Goal: Information Seeking & Learning: Learn about a topic

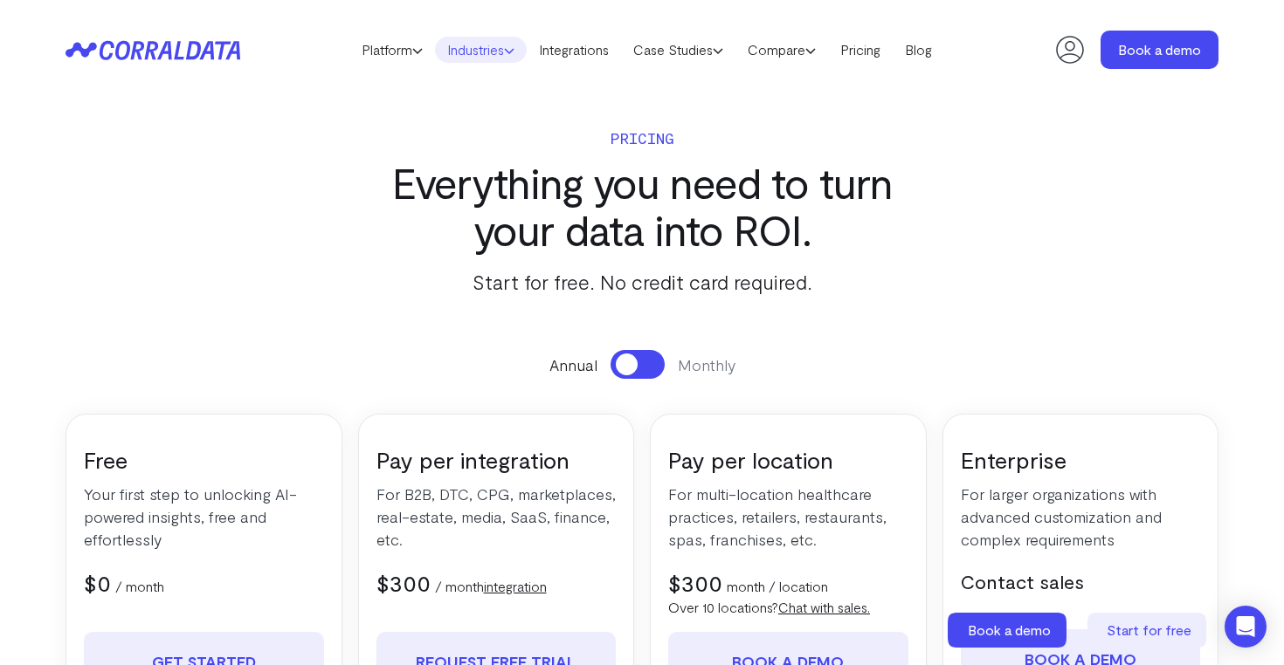
click at [514, 48] on link "Industries" at bounding box center [481, 50] width 92 height 26
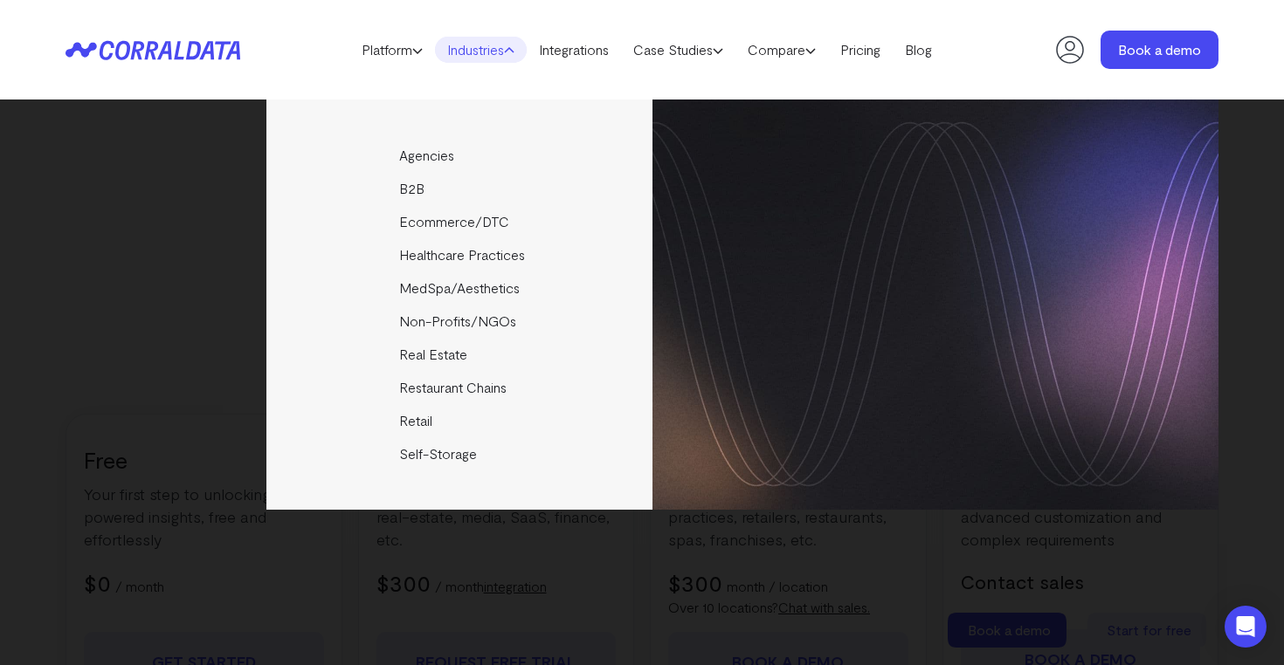
click at [493, 47] on link "Industries" at bounding box center [481, 50] width 92 height 26
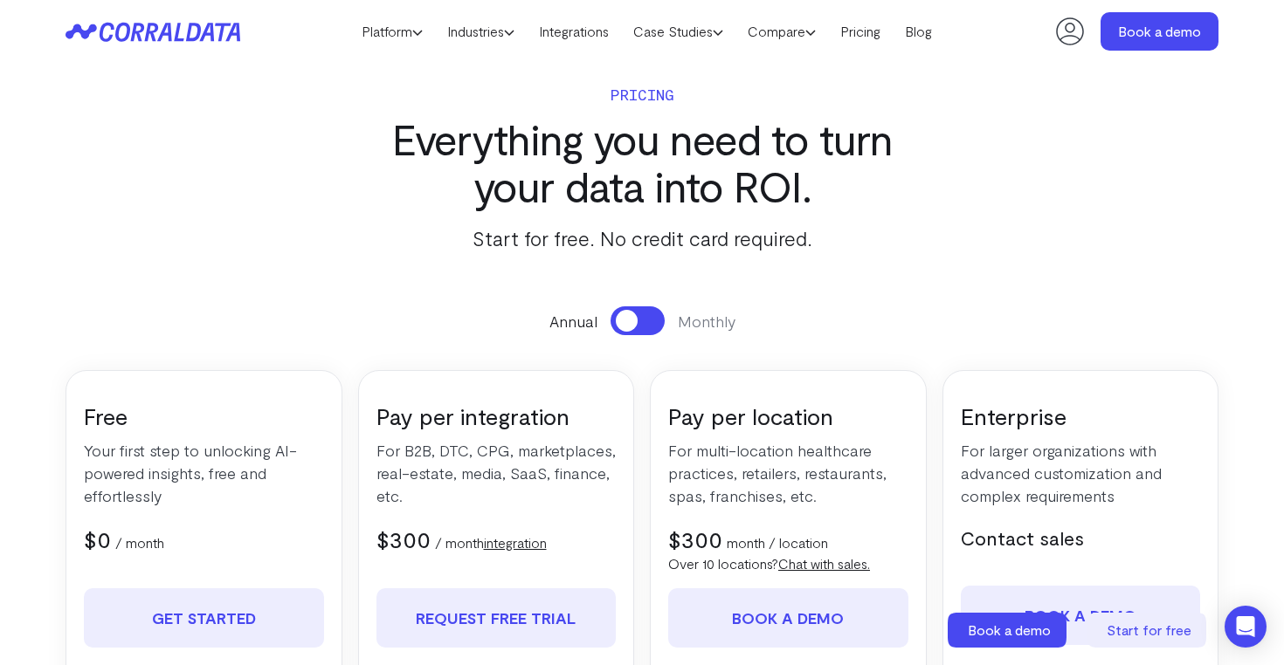
scroll to position [6, 0]
click at [877, 20] on link "Pricing" at bounding box center [860, 31] width 65 height 26
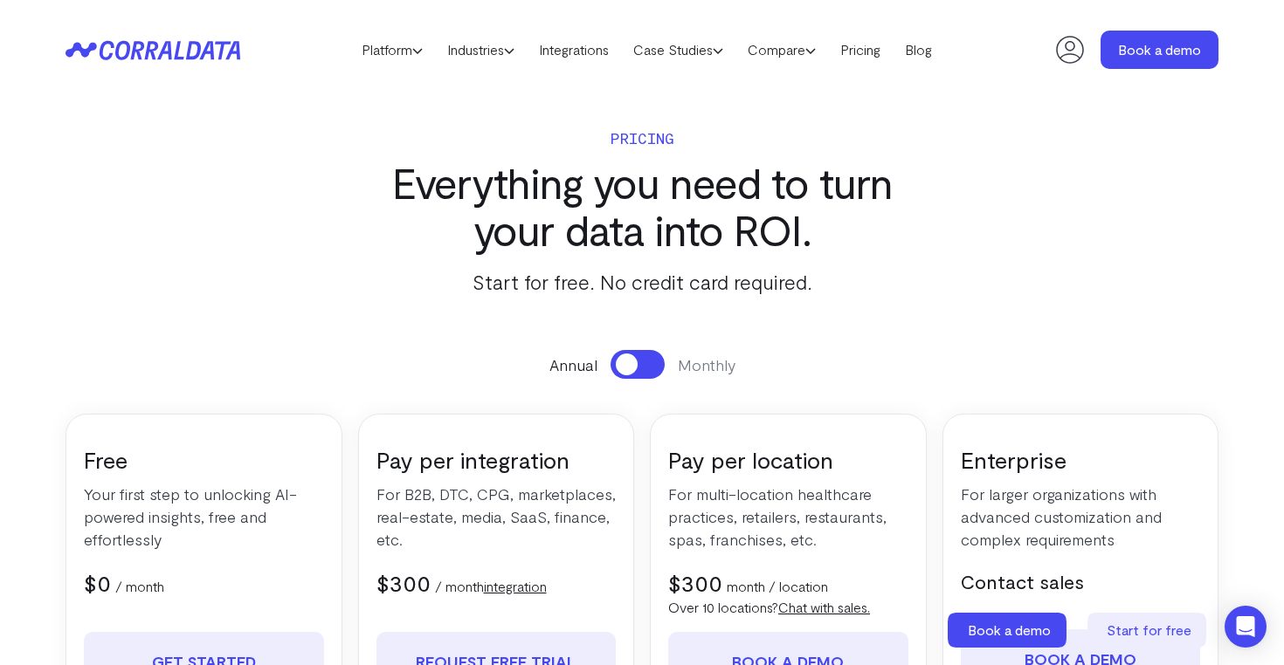
click at [655, 359] on button at bounding box center [637, 364] width 54 height 29
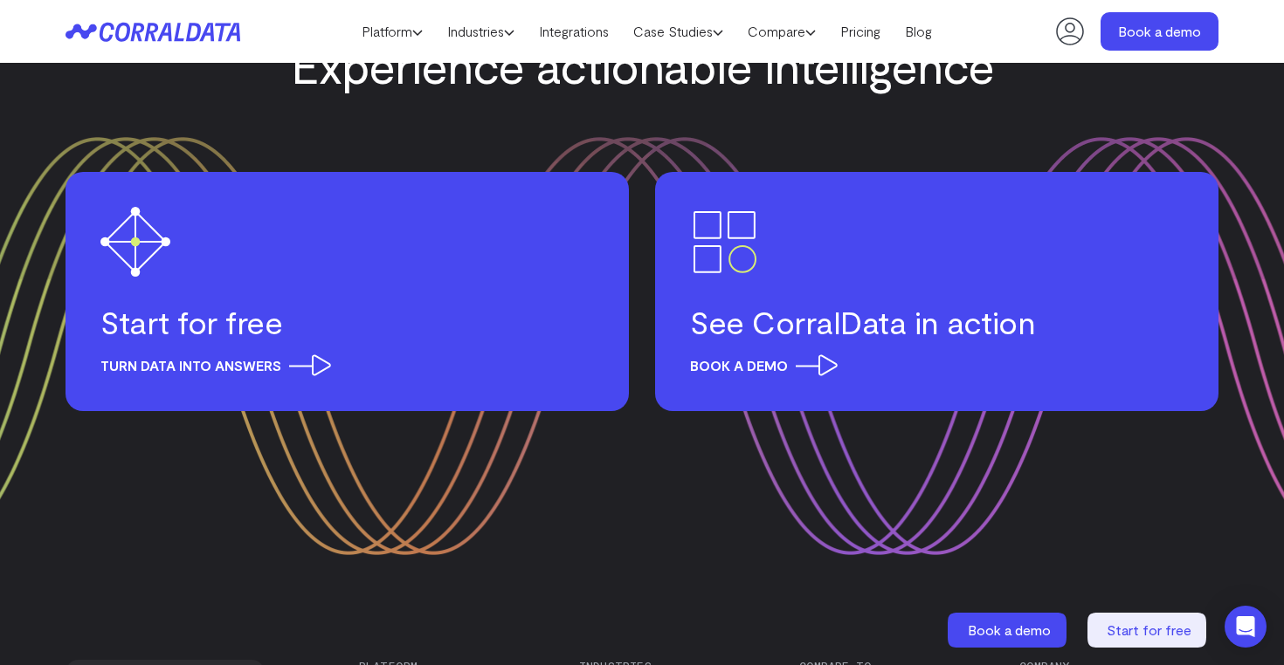
scroll to position [2688, 0]
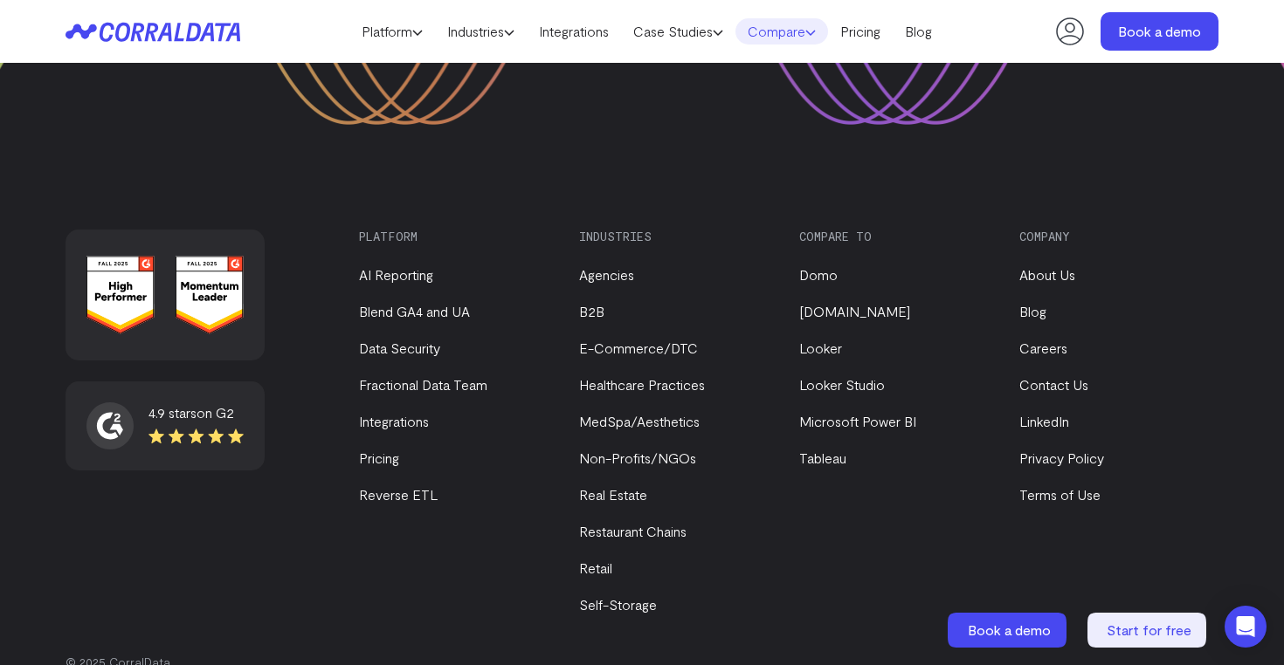
click at [816, 34] on icon at bounding box center [810, 32] width 10 height 10
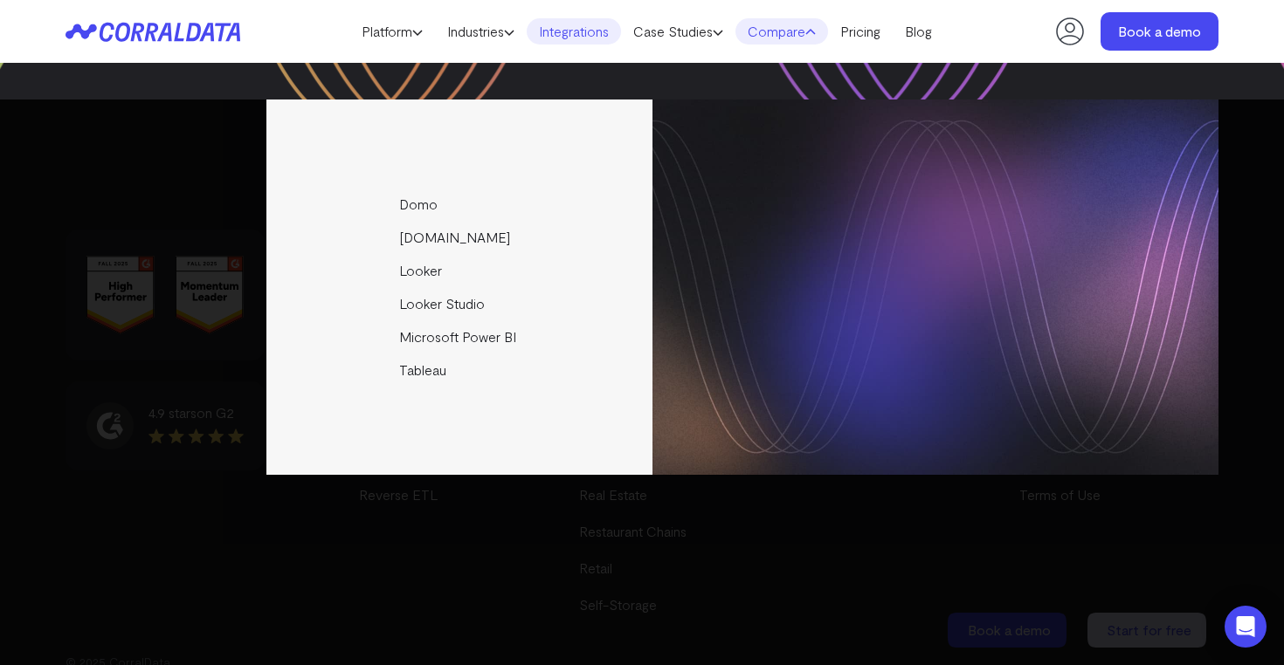
click at [592, 32] on link "Integrations" at bounding box center [574, 31] width 94 height 26
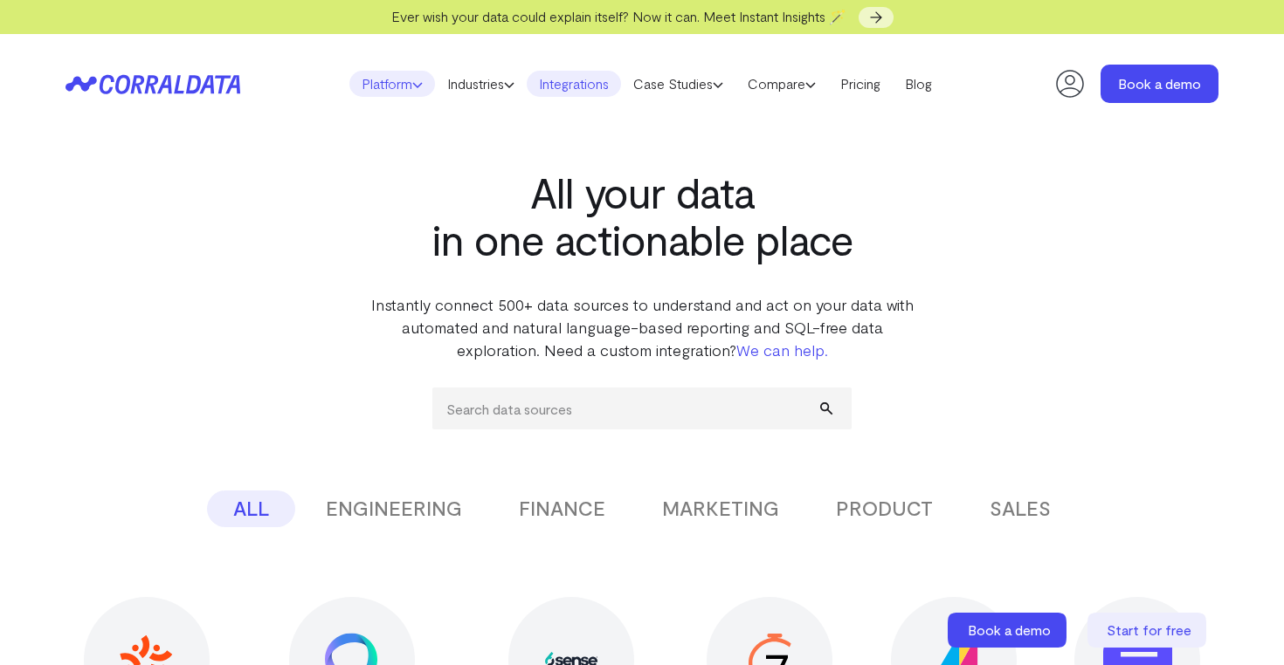
click at [413, 92] on link "Platform" at bounding box center [392, 84] width 86 height 26
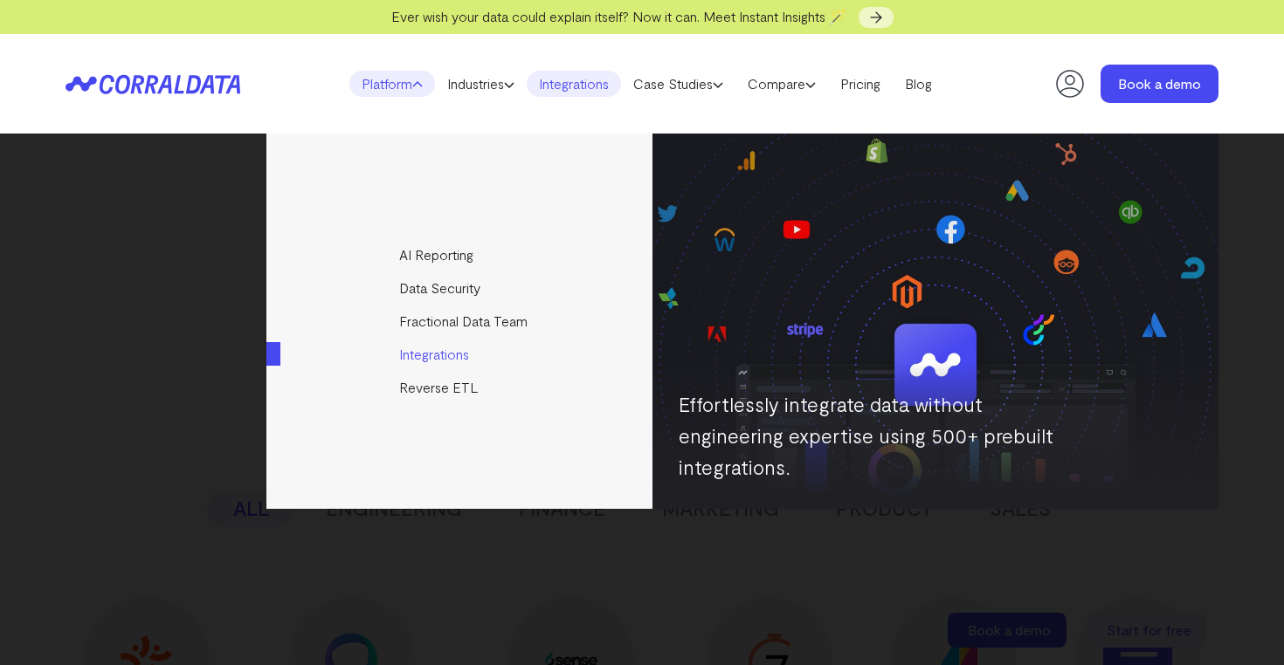
click at [433, 349] on link "Integrations" at bounding box center [460, 354] width 389 height 33
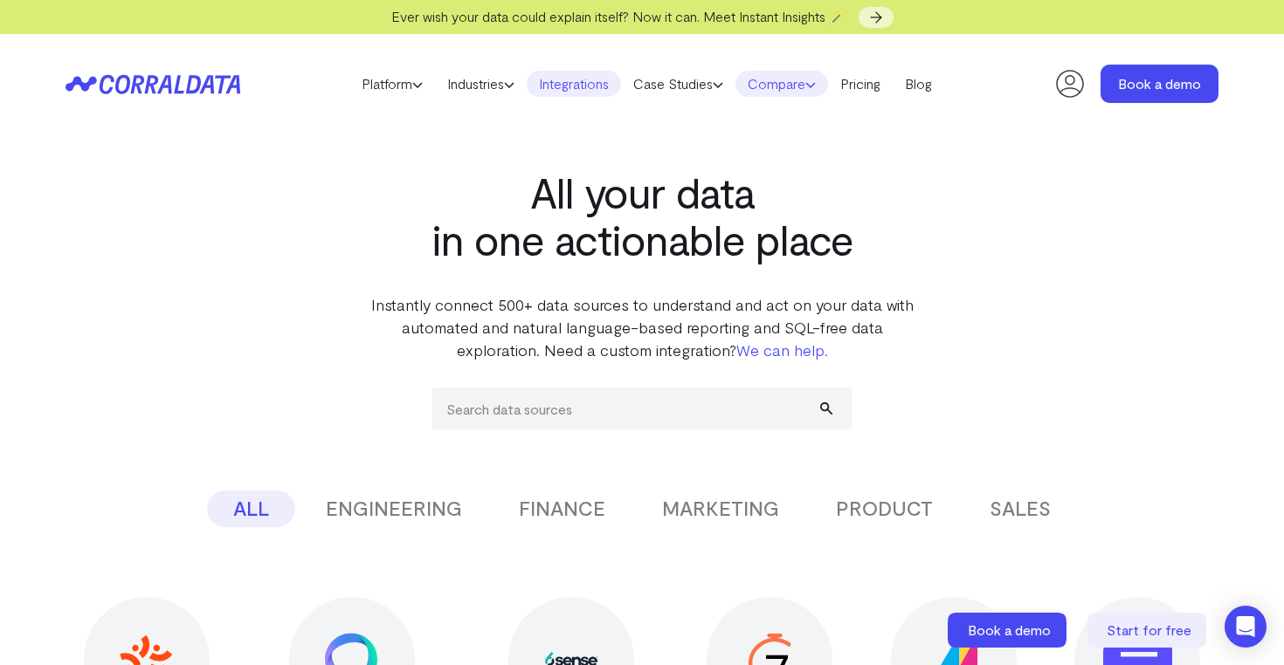
click at [819, 78] on link "Compare" at bounding box center [781, 84] width 93 height 26
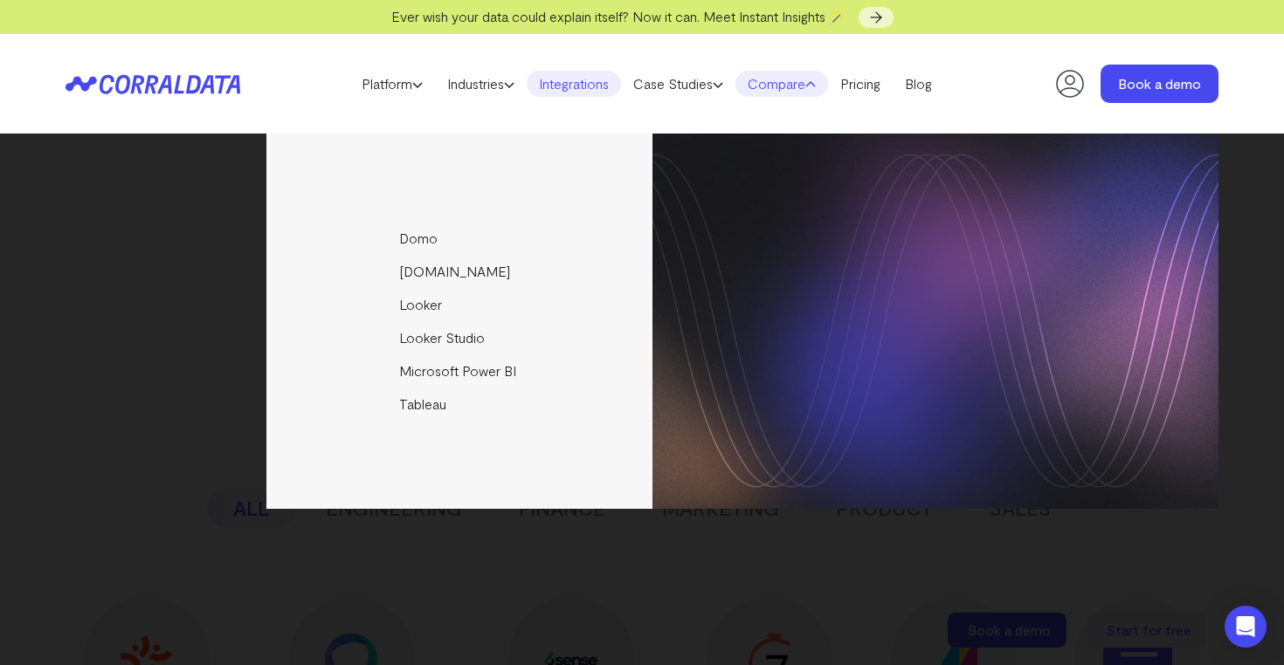
click at [820, 78] on link "Compare" at bounding box center [781, 84] width 93 height 26
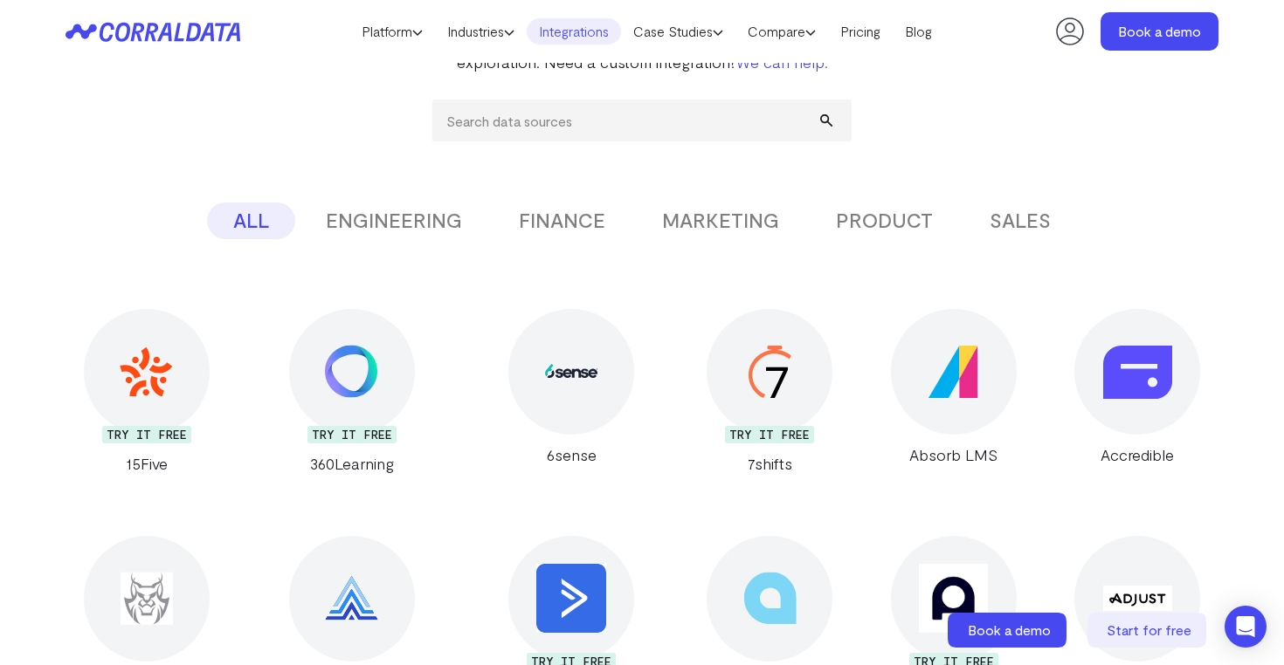
scroll to position [404, 0]
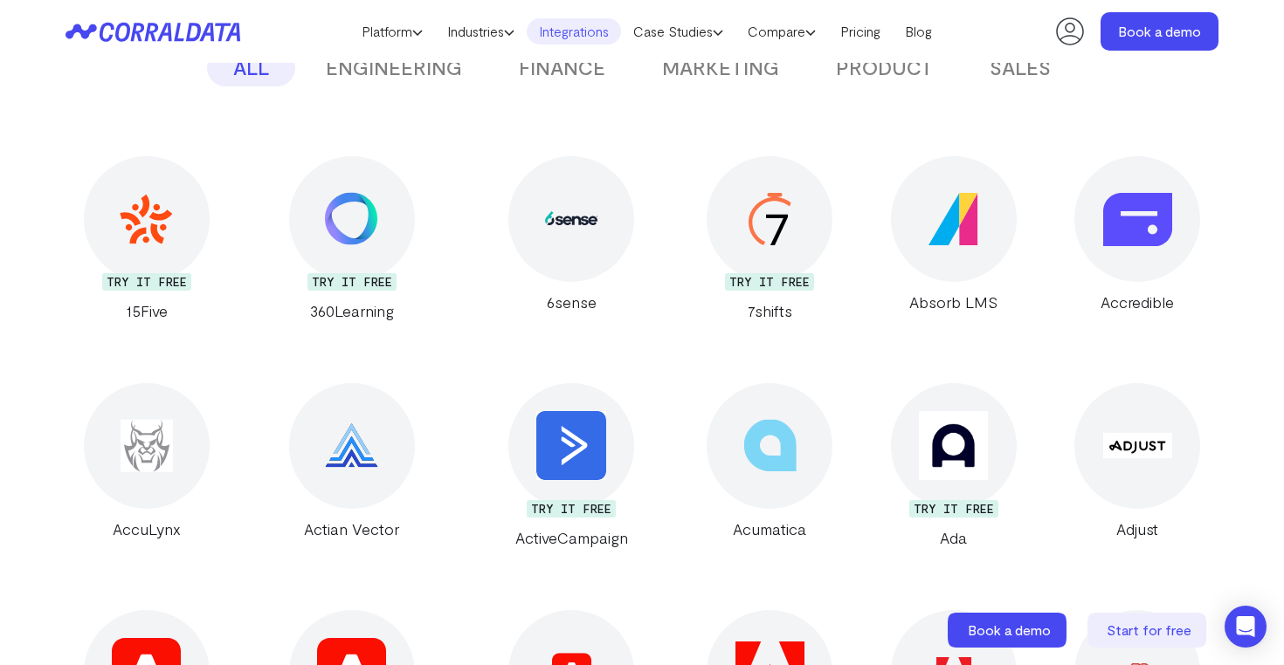
click at [872, 210] on link "Absorb LMS" at bounding box center [953, 239] width 162 height 166
